Goal: Find specific page/section: Find specific page/section

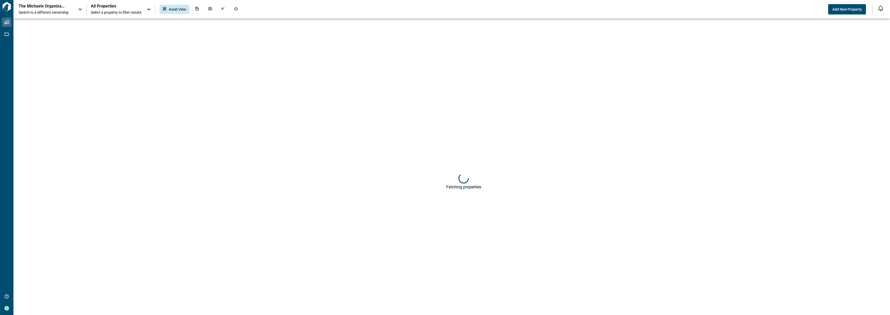
click at [138, 11] on span "Select a property to filter results" at bounding box center [116, 12] width 51 height 5
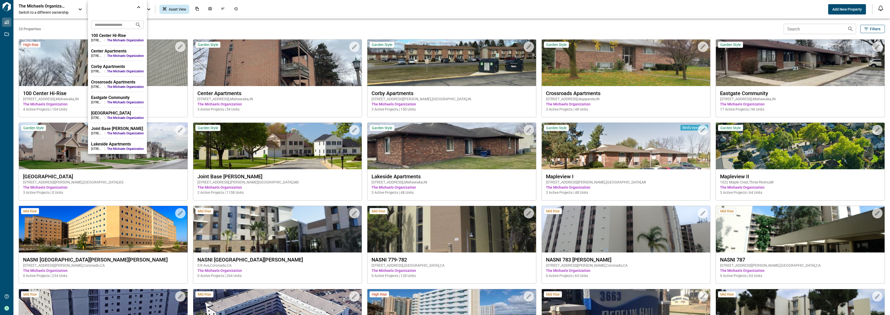
click at [63, 8] on div at bounding box center [445, 157] width 890 height 315
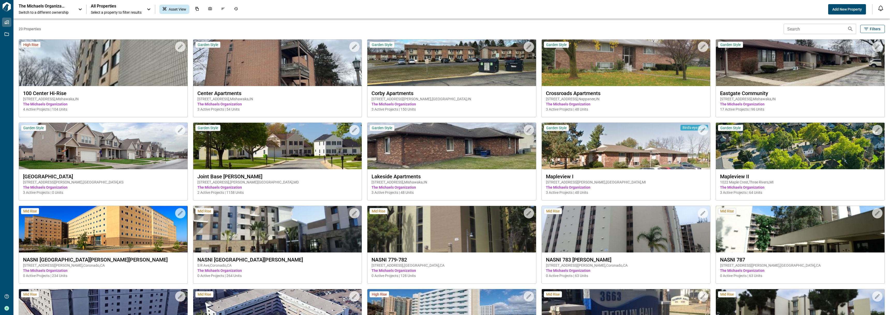
click at [81, 8] on icon at bounding box center [80, 9] width 6 height 6
click at [54, 46] on p "The Michaels Organization" at bounding box center [41, 44] width 47 height 5
click at [141, 10] on span "Select a property to filter results" at bounding box center [116, 12] width 51 height 5
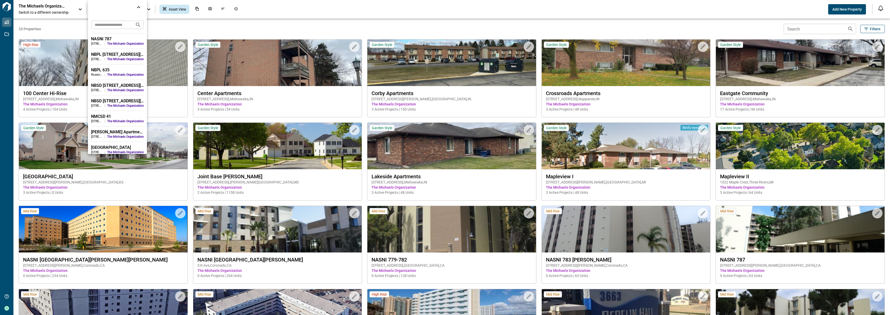
scroll to position [233, 0]
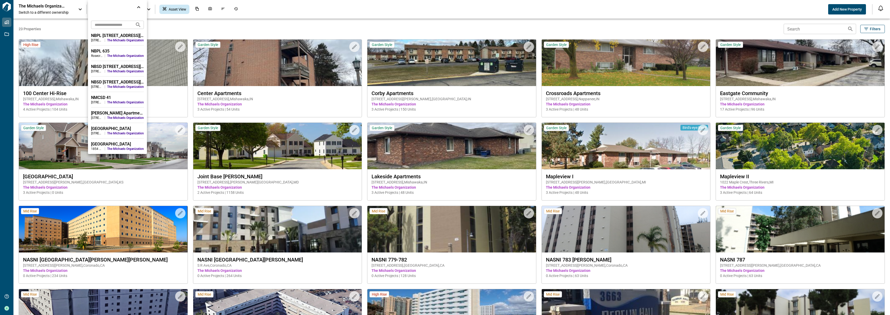
click at [369, 19] on div at bounding box center [445, 157] width 890 height 315
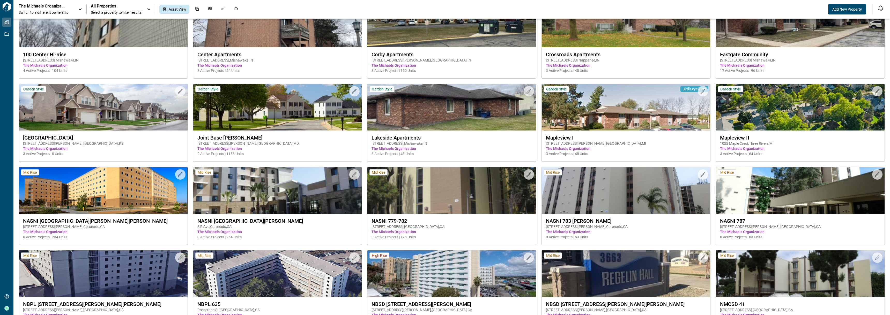
scroll to position [0, 0]
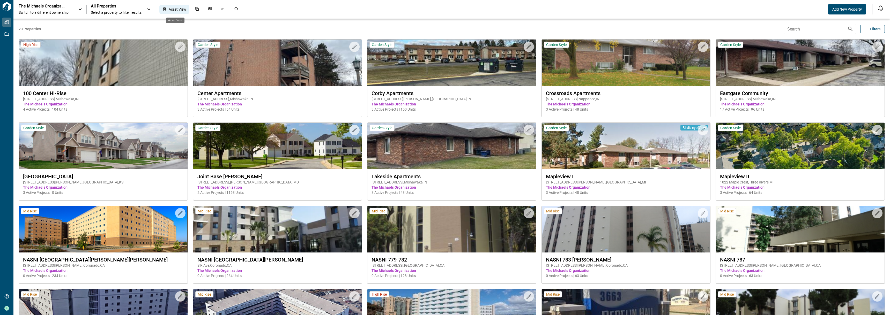
click at [176, 8] on span "Asset View" at bounding box center [178, 9] width 18 height 5
click at [70, 8] on div "The Michaels Organization Switch to a different ownership" at bounding box center [46, 9] width 54 height 11
click at [68, 31] on input "text" at bounding box center [45, 30] width 56 height 10
type input "*******"
click at [125, 25] on div at bounding box center [445, 157] width 890 height 315
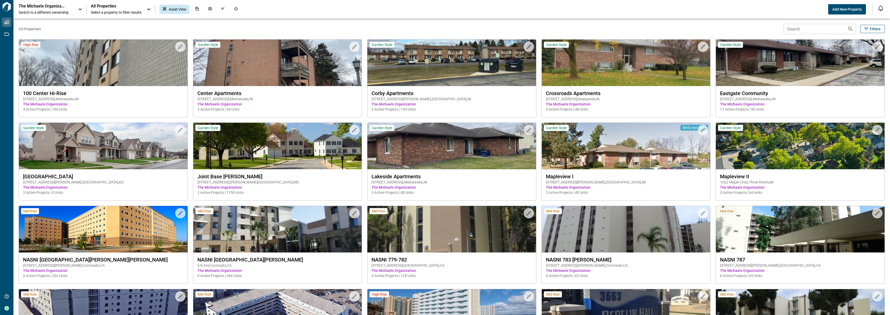
click at [80, 16] on div "The Michaels Organization Switch to a different ownership All Properties Select…" at bounding box center [445, 9] width 890 height 19
click at [81, 11] on div "The Michaels Organization Switch to a different ownership" at bounding box center [51, 9] width 65 height 11
click at [138, 10] on div at bounding box center [445, 157] width 890 height 315
click at [150, 11] on icon at bounding box center [149, 9] width 6 height 6
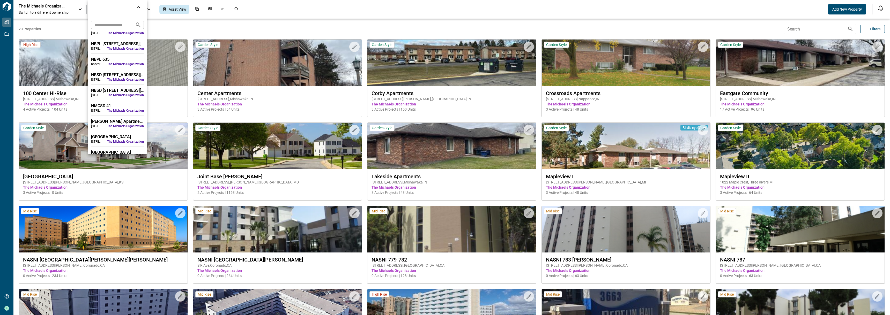
scroll to position [233, 0]
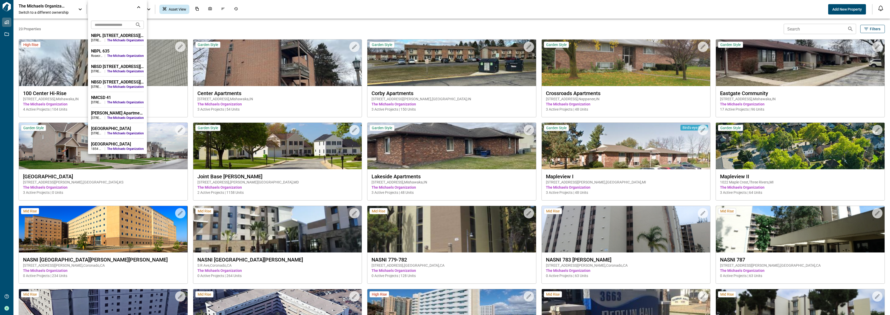
click at [115, 98] on div "NMCSD 41" at bounding box center [117, 97] width 53 height 5
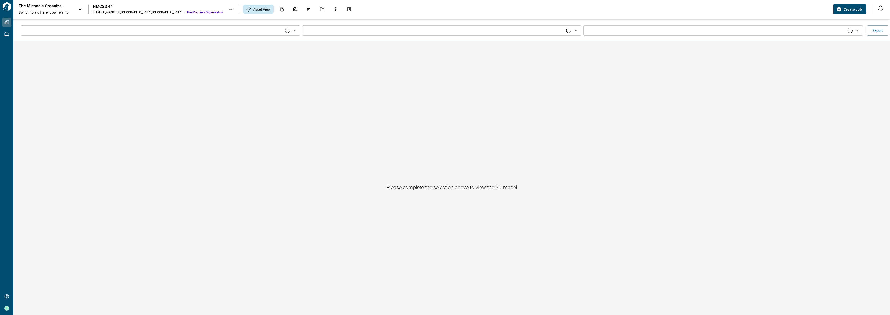
type input "****"
